Goal: Check status: Check status

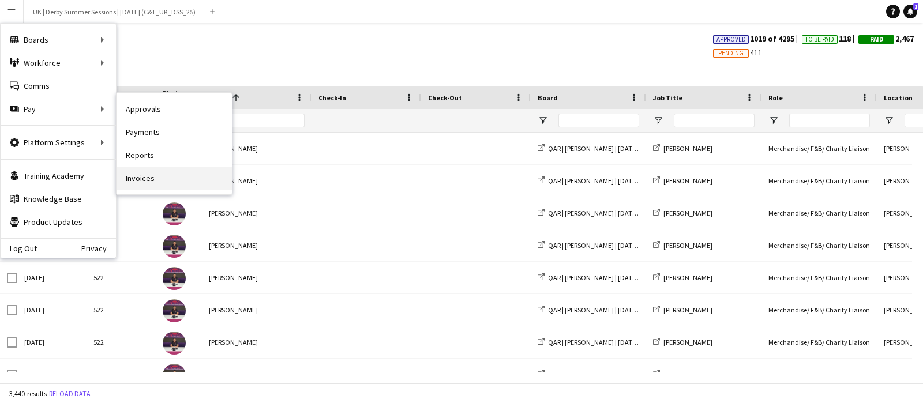
click at [152, 180] on link "Invoices" at bounding box center [174, 178] width 115 height 23
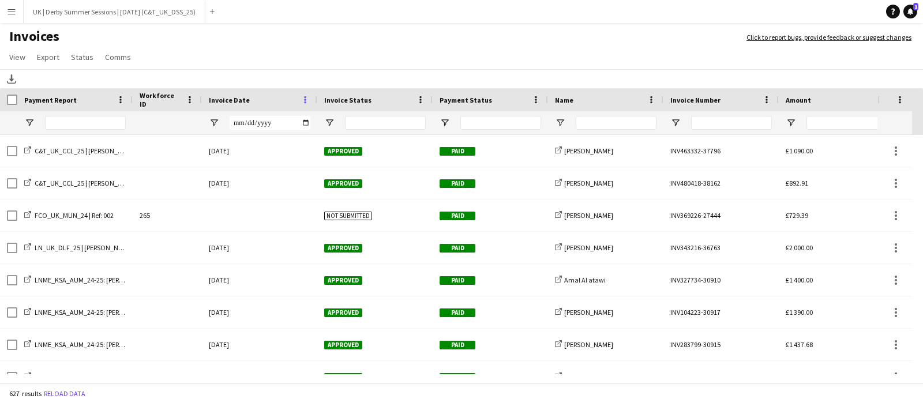
click at [300, 100] on span at bounding box center [305, 100] width 10 height 10
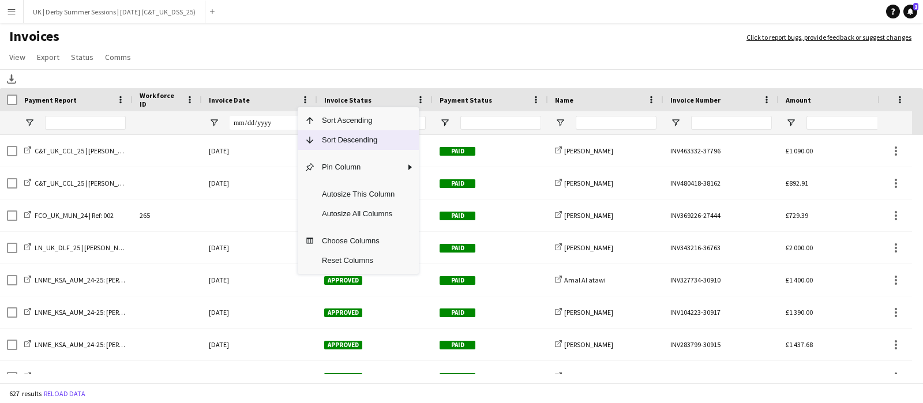
click at [322, 137] on span "Sort Descending" at bounding box center [358, 140] width 87 height 20
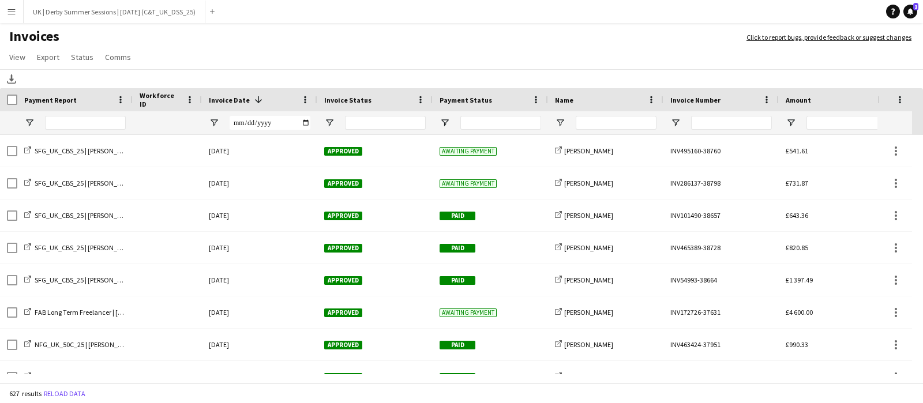
click at [13, 14] on app-icon "Menu" at bounding box center [11, 11] width 9 height 9
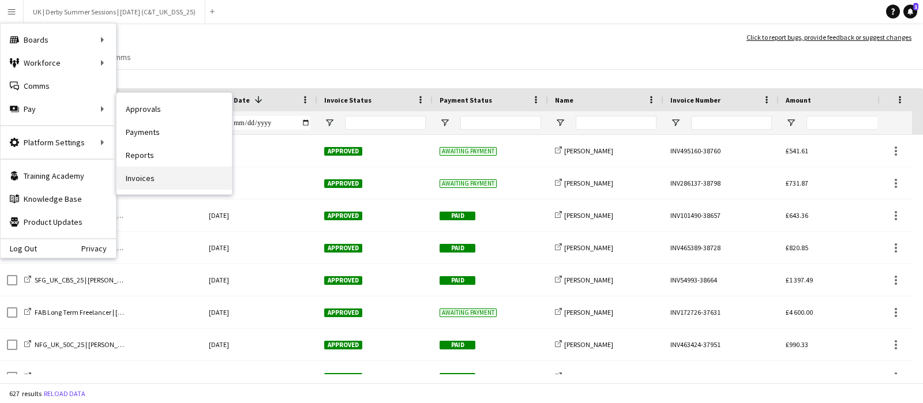
click at [176, 183] on link "Invoices" at bounding box center [174, 178] width 115 height 23
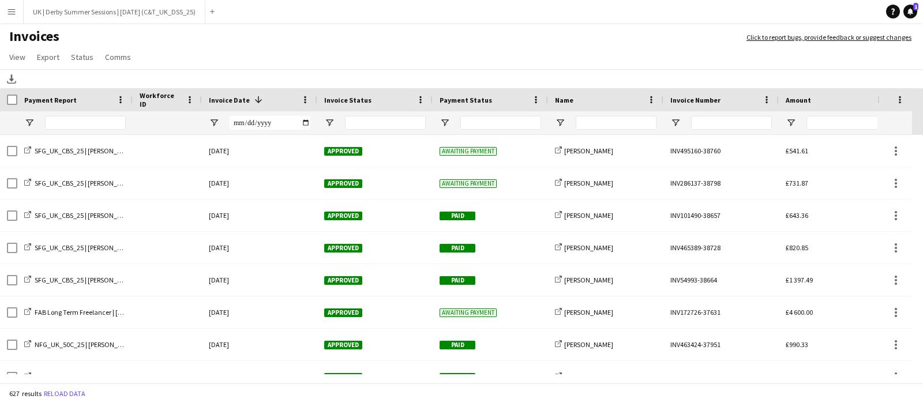
click at [6, 6] on button "Menu" at bounding box center [11, 11] width 23 height 23
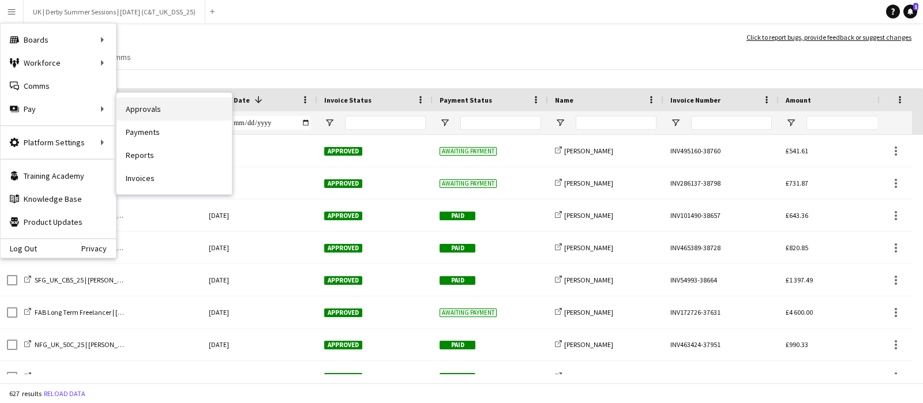
click at [144, 113] on link "Approvals" at bounding box center [174, 109] width 115 height 23
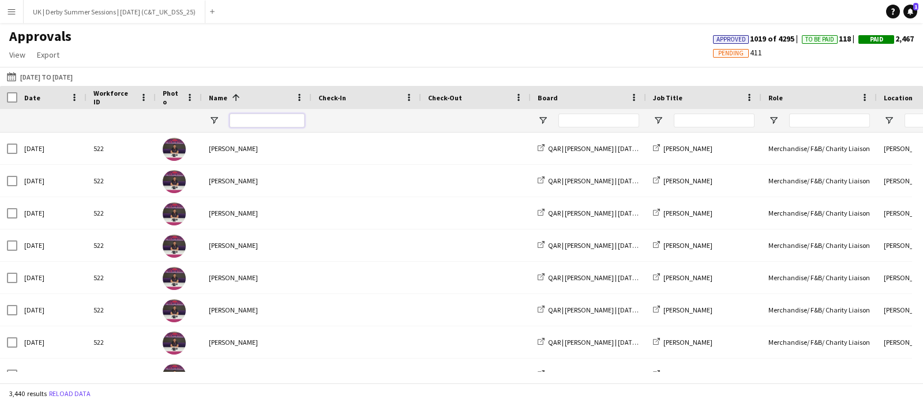
click at [280, 116] on input "Name Filter Input" at bounding box center [267, 121] width 75 height 14
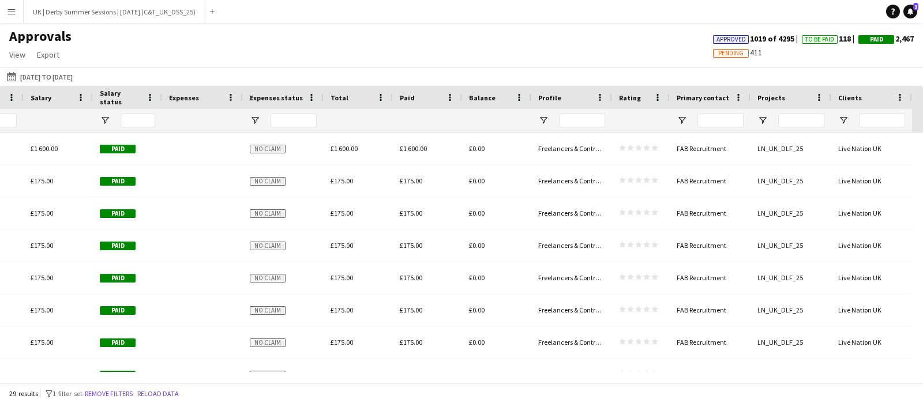
scroll to position [0, 384]
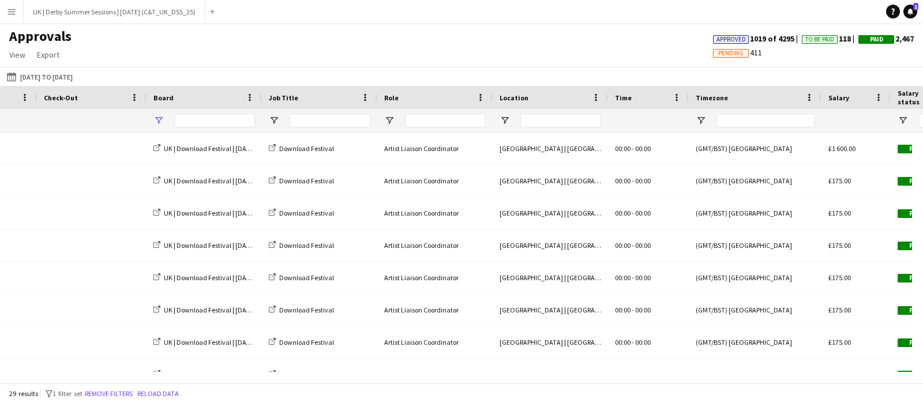
type input "******"
click at [158, 117] on span "Open Filter Menu" at bounding box center [158, 120] width 10 height 10
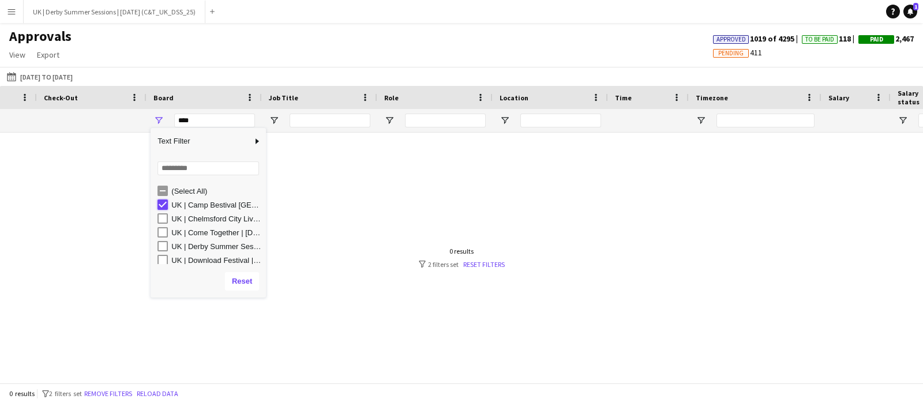
type input "**********"
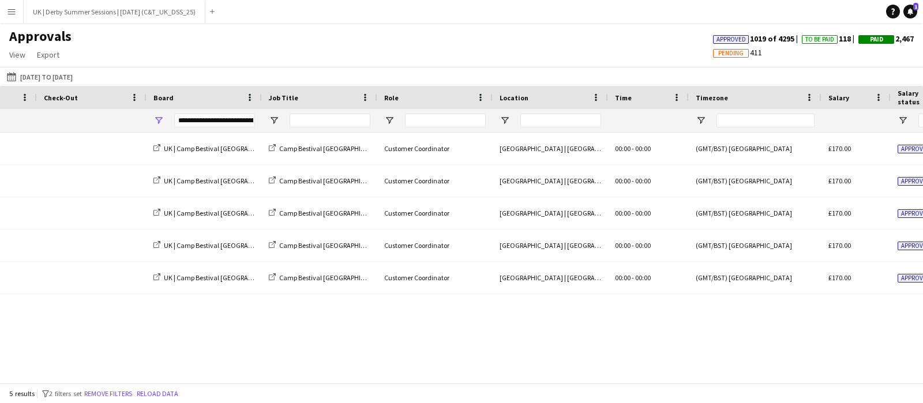
scroll to position [0, 1171]
